Goal: Information Seeking & Learning: Learn about a topic

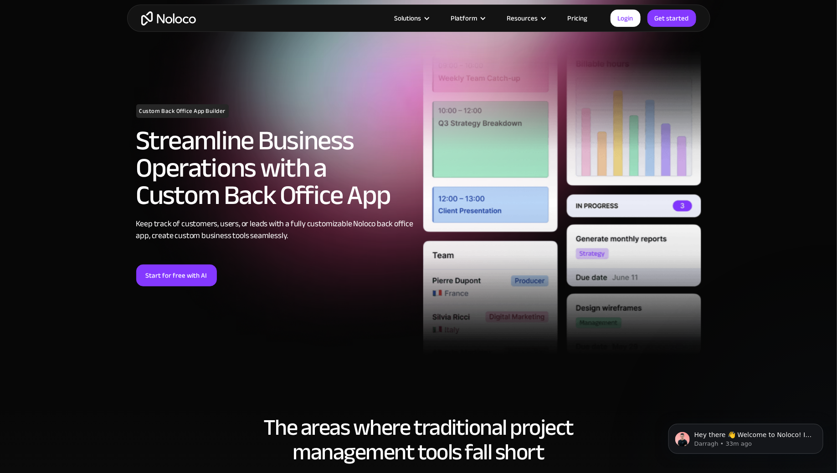
scroll to position [38, 0]
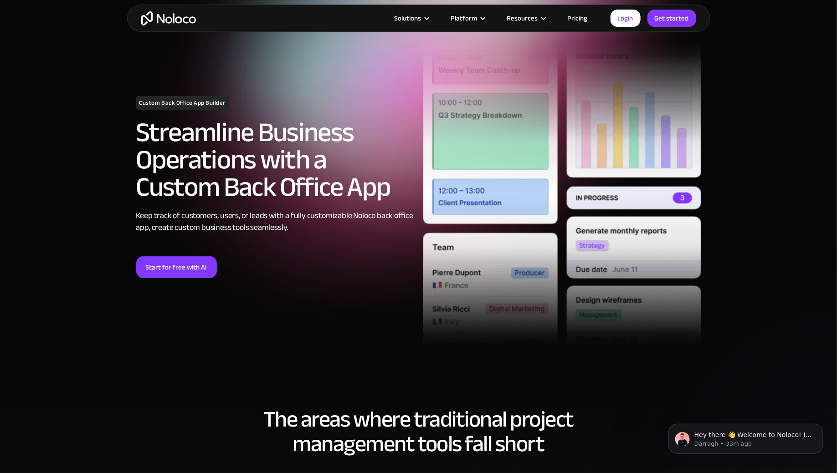
drag, startPoint x: 162, startPoint y: 184, endPoint x: 313, endPoint y: 180, distance: 151.7
click at [313, 181] on h2 "Streamline Business Operations with a Custom Back Office App" at bounding box center [275, 160] width 278 height 82
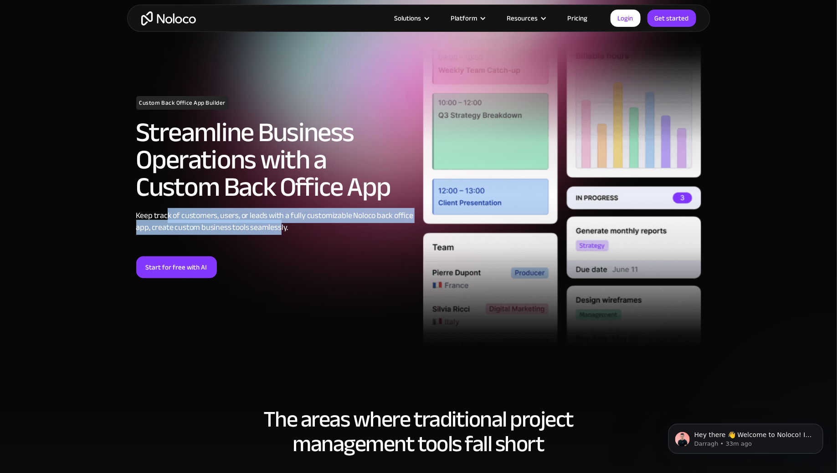
drag, startPoint x: 167, startPoint y: 214, endPoint x: 278, endPoint y: 230, distance: 112.3
click at [278, 230] on div "Keep track of customers, users, or leads with a fully customizable Noloco back …" at bounding box center [275, 222] width 278 height 24
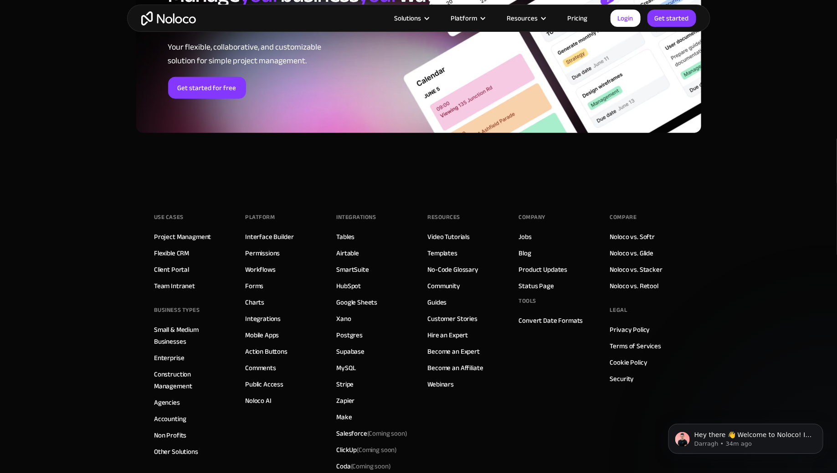
scroll to position [3679, 0]
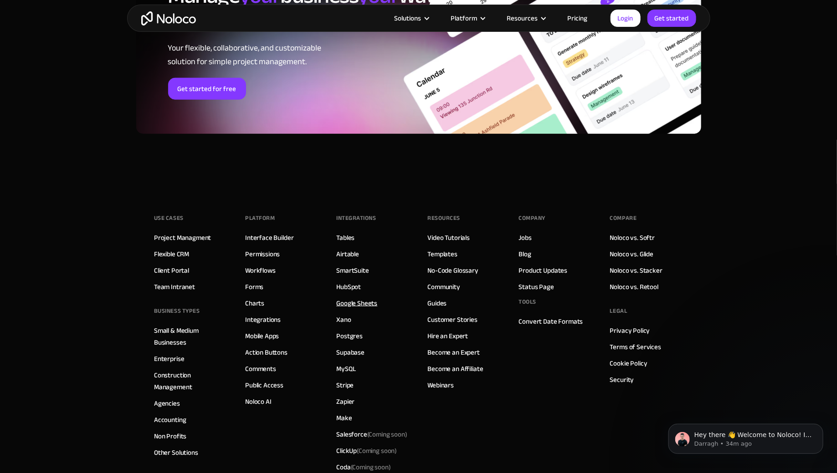
click at [357, 303] on link "Google Sheets" at bounding box center [356, 303] width 41 height 12
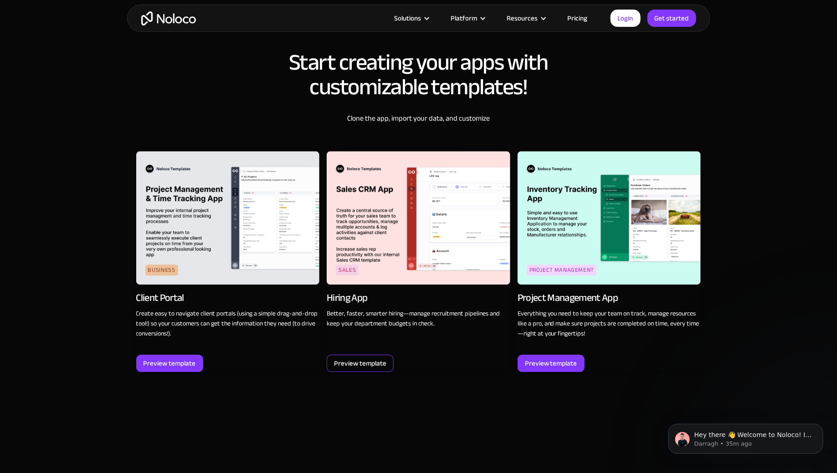
scroll to position [1041, 0]
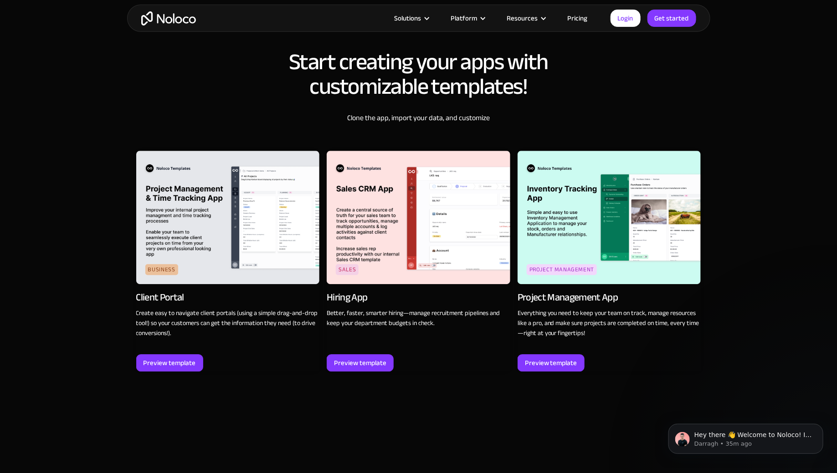
click at [203, 360] on div "Preview template" at bounding box center [228, 362] width 184 height 17
click at [197, 360] on div "Preview template" at bounding box center [169, 362] width 67 height 17
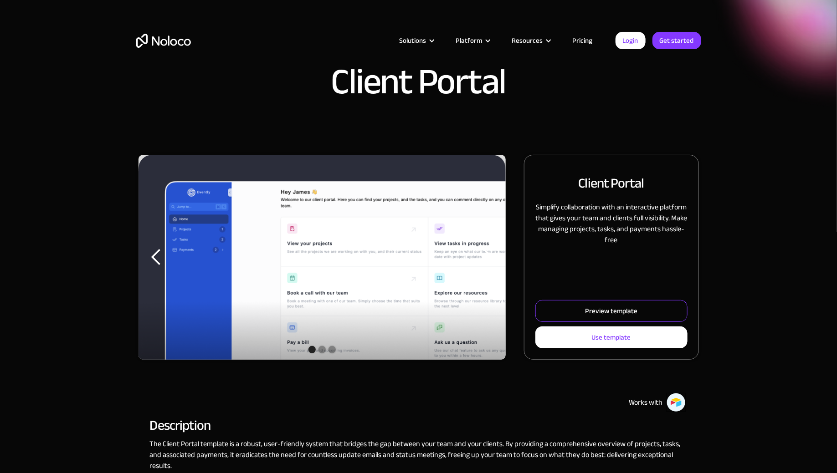
click at [599, 311] on div "Preview template" at bounding box center [611, 311] width 52 height 12
